Goal: Transaction & Acquisition: Book appointment/travel/reservation

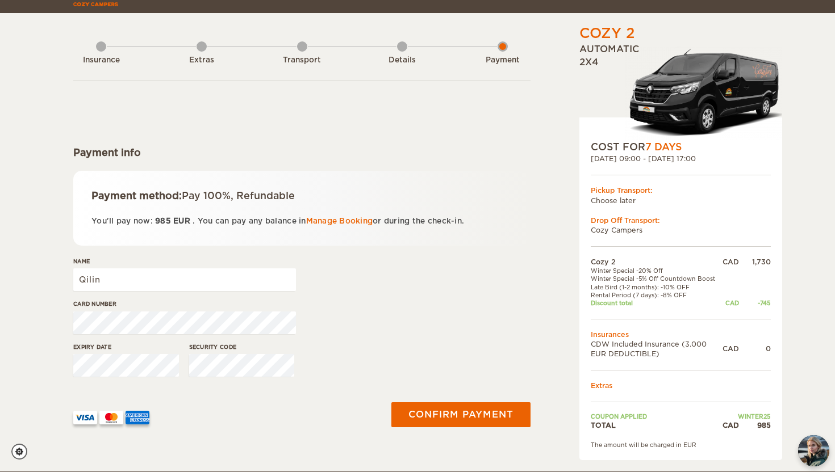
scroll to position [35, 0]
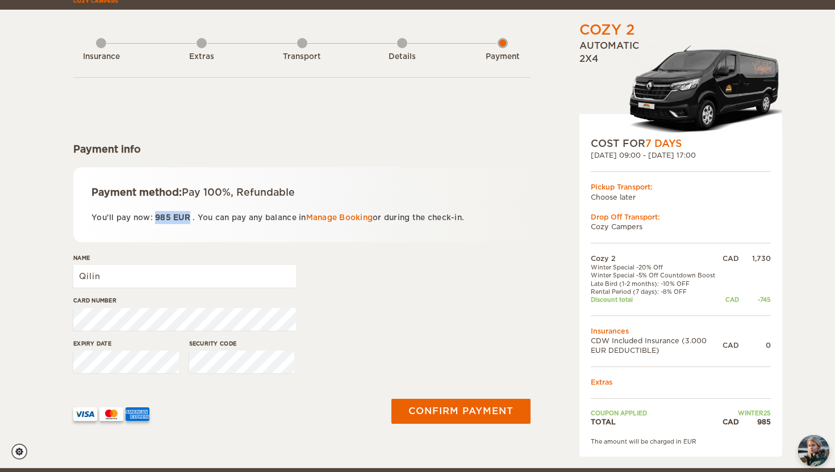
drag, startPoint x: 190, startPoint y: 215, endPoint x: 156, endPoint y: 215, distance: 34.1
click at [156, 215] on span "985 EUR" at bounding box center [173, 218] width 40 height 9
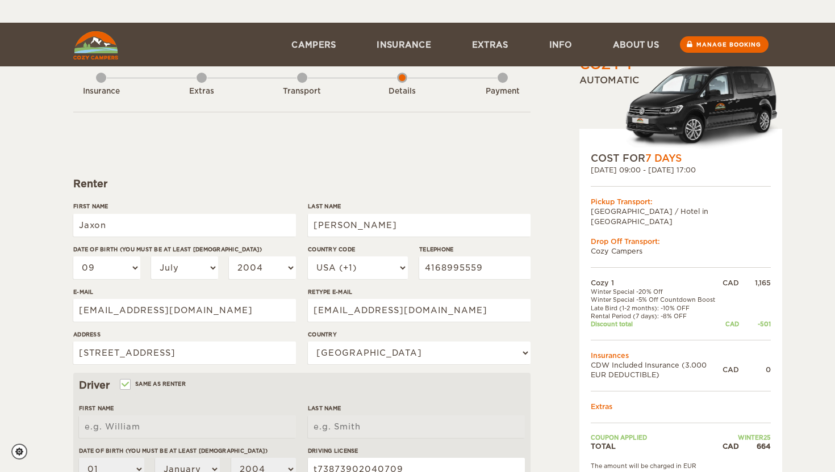
select select "09"
select select "07"
select select "38"
select select "2"
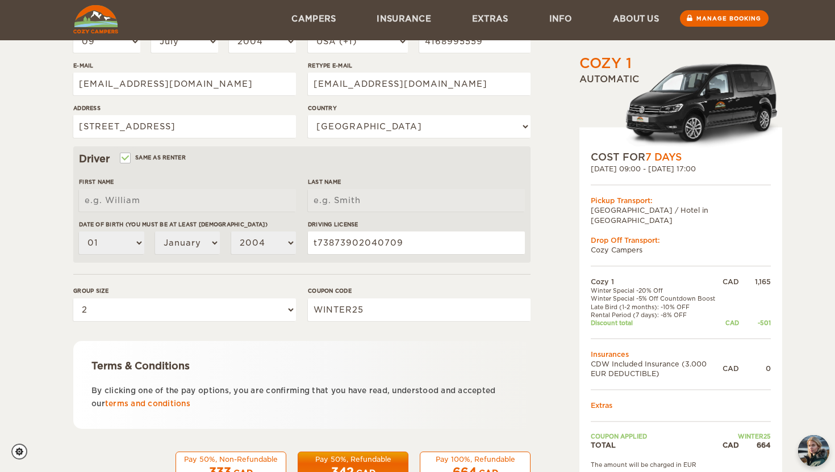
scroll to position [224, 0]
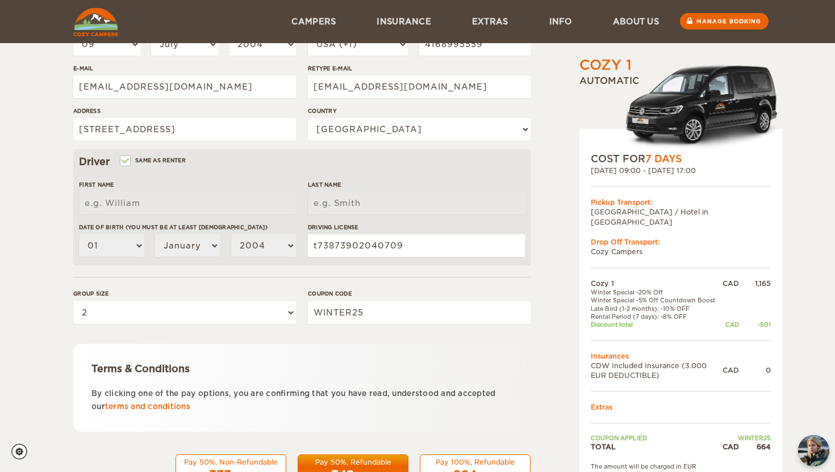
click at [122, 154] on div "Driver Same as renter First Name Last Name Date of birth (You must be at least …" at bounding box center [301, 207] width 457 height 116
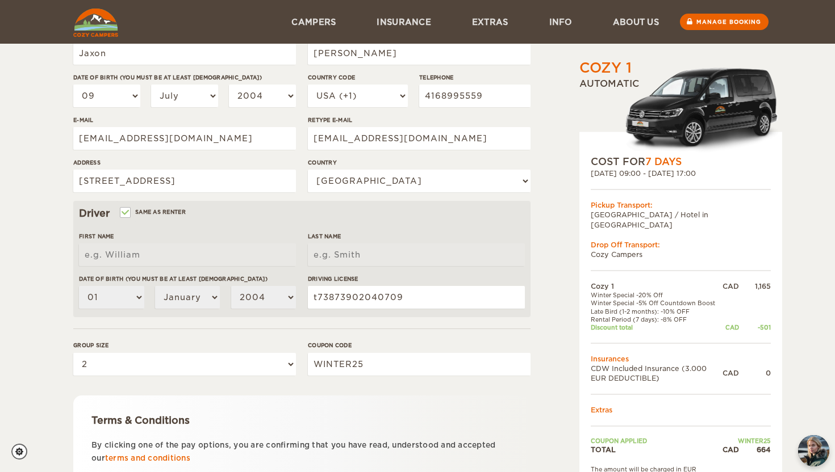
scroll to position [172, 0]
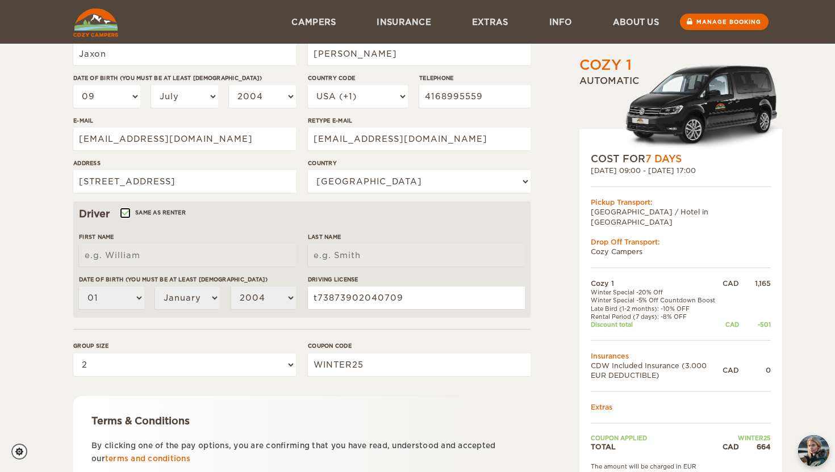
click at [126, 215] on input "Same as renter" at bounding box center [124, 214] width 7 height 7
checkbox input "false"
select select
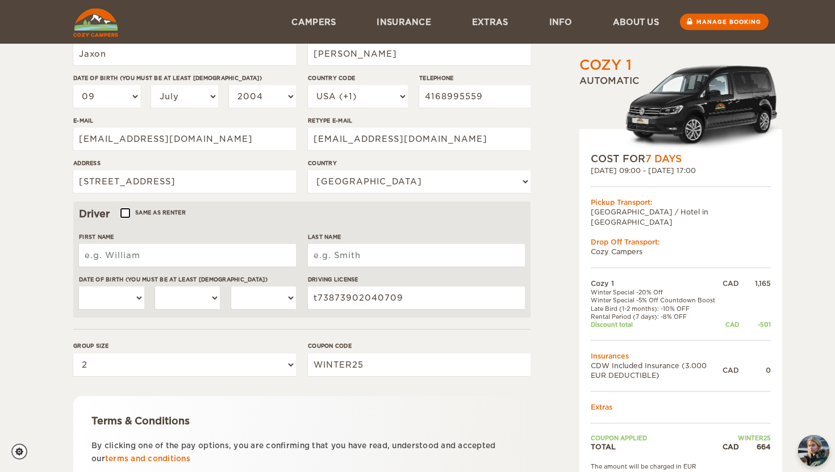
click at [126, 215] on input "Same as renter" at bounding box center [124, 214] width 7 height 7
checkbox input "true"
type input "Jaxon"
type input "[PERSON_NAME]"
select select "09"
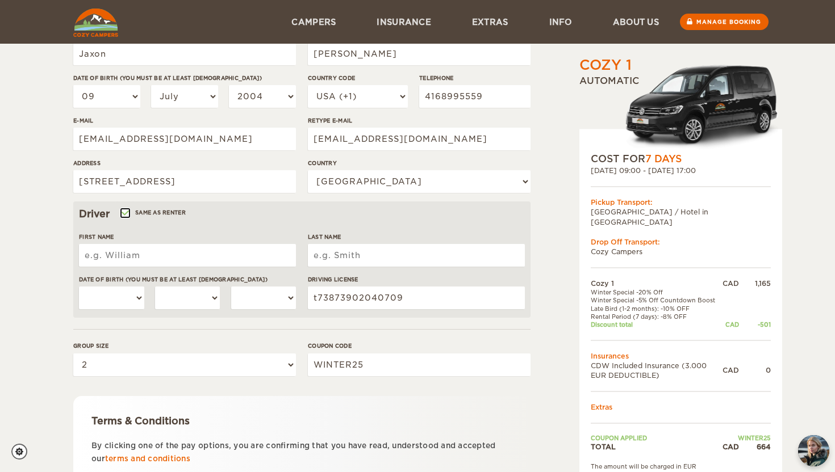
select select "07"
select select "2004"
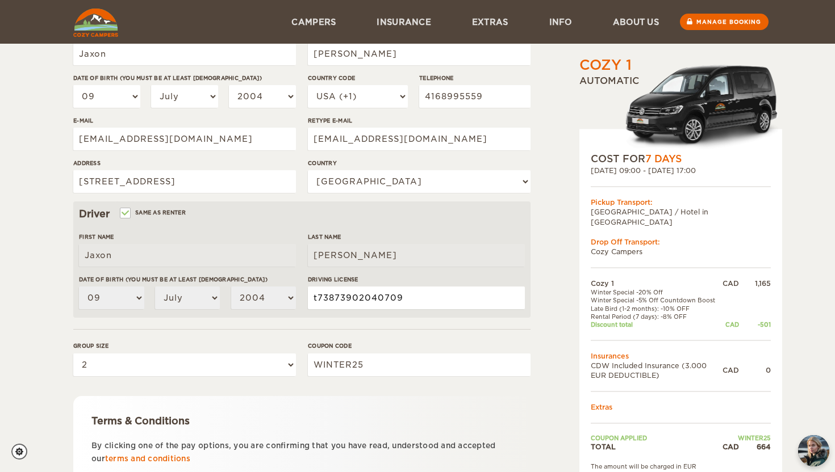
click at [257, 296] on div "First Name [PERSON_NAME] Last Name [PERSON_NAME] Date of birth (You must be at …" at bounding box center [302, 276] width 446 height 86
click at [574, 299] on div "Cozy 1 Expand Collapse Total 664 CAD Automatic COST FOR 7 Days [DATE] 09:00 - […" at bounding box center [652, 220] width 220 height 672
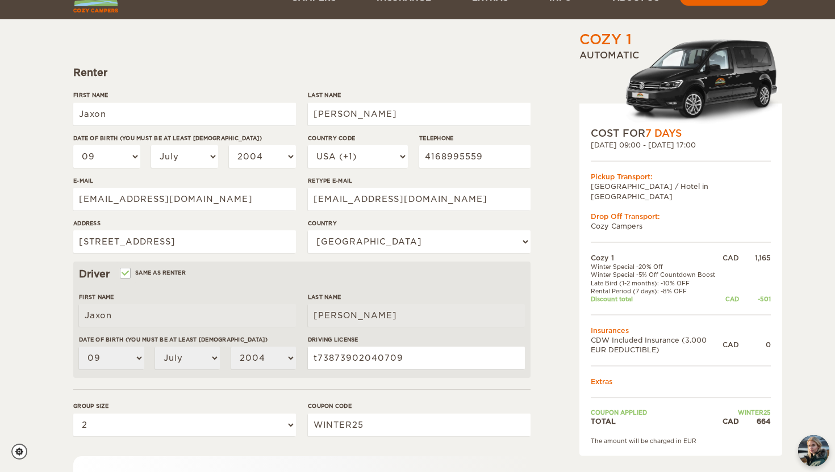
scroll to position [112, 0]
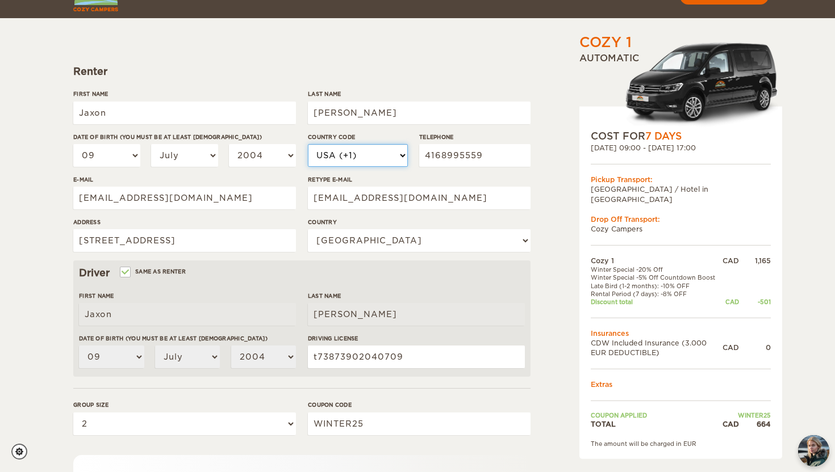
click at [351, 152] on select "USA (+1) [GEOGRAPHIC_DATA] (+44) [GEOGRAPHIC_DATA] (+49) [GEOGRAPHIC_DATA] (+21…" at bounding box center [358, 155] width 100 height 23
select select "1"
click at [308, 144] on select "USA (+1) [GEOGRAPHIC_DATA] (+44) [GEOGRAPHIC_DATA] (+49) [GEOGRAPHIC_DATA] (+21…" at bounding box center [358, 155] width 100 height 23
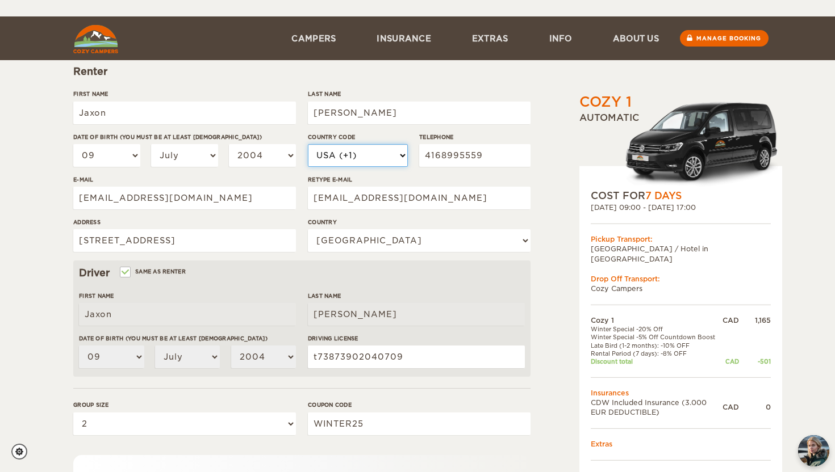
scroll to position [266, 0]
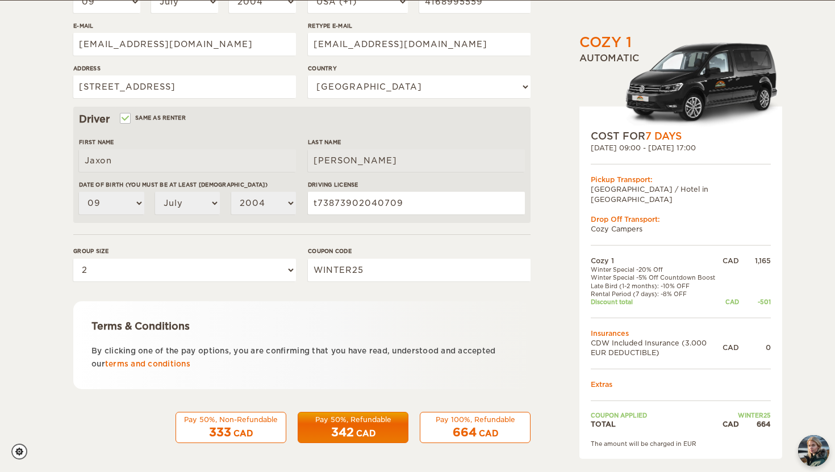
click at [484, 425] on div "664 CAD" at bounding box center [475, 433] width 96 height 16
